Goal: Find specific page/section: Find specific page/section

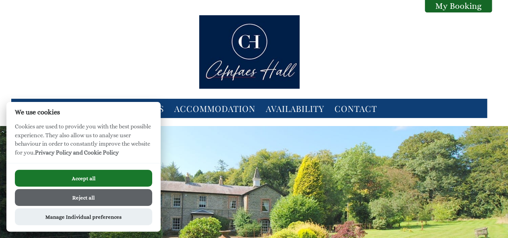
click at [101, 202] on button "Reject all" at bounding box center [83, 197] width 137 height 17
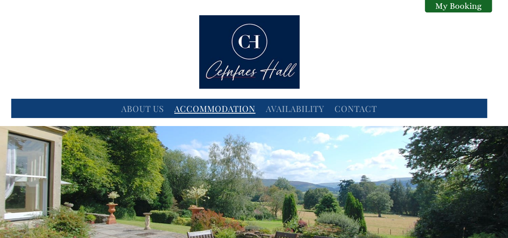
click at [226, 111] on link "Accommodation" at bounding box center [214, 108] width 81 height 11
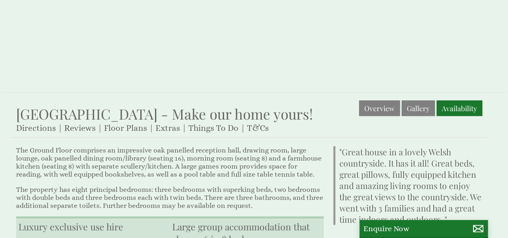
scroll to position [201, 0]
